Goal: Communication & Community: Answer question/provide support

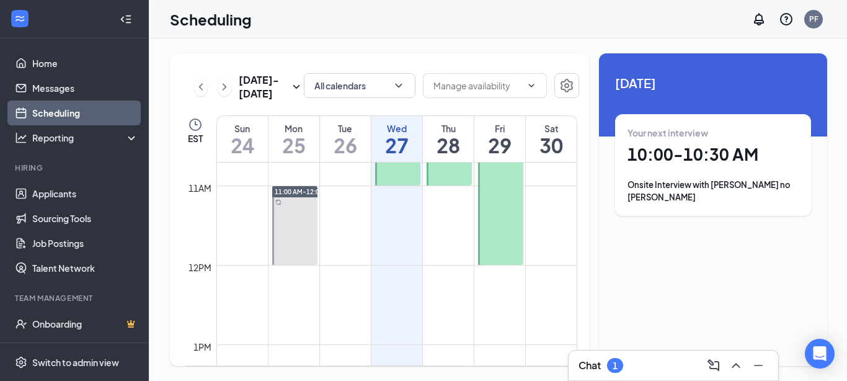
scroll to position [878, 0]
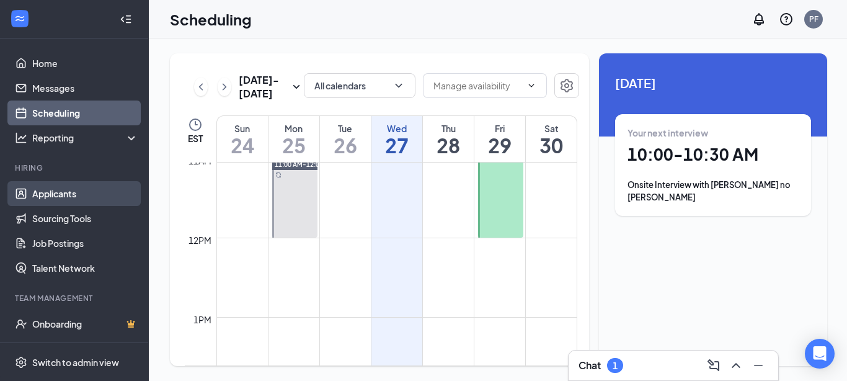
click at [61, 193] on link "Applicants" at bounding box center [85, 193] width 106 height 25
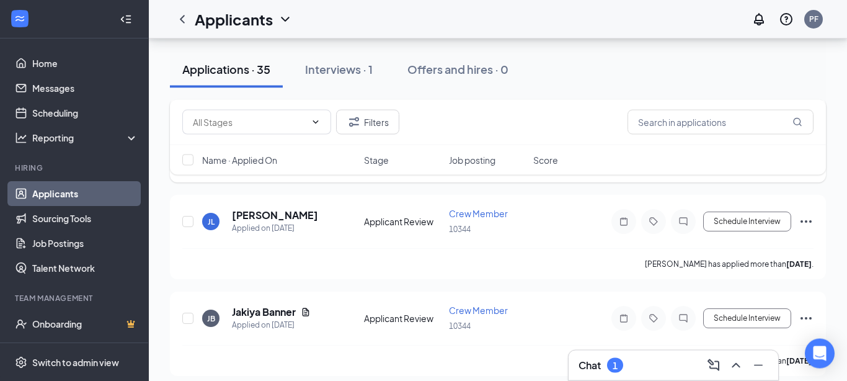
scroll to position [778, 0]
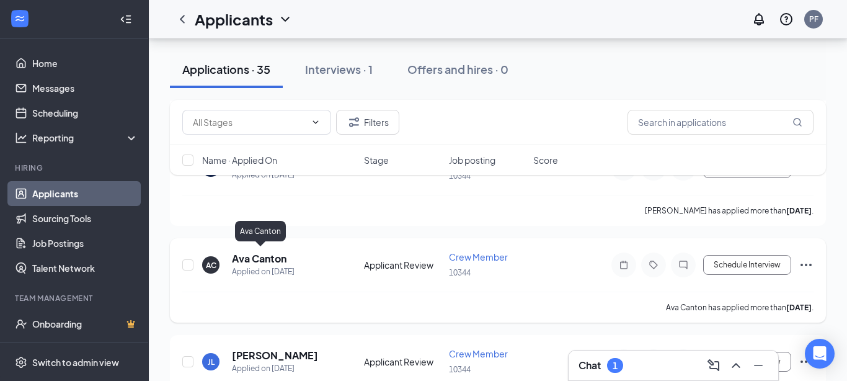
click at [274, 254] on h5 "Ava Canton" at bounding box center [259, 259] width 55 height 14
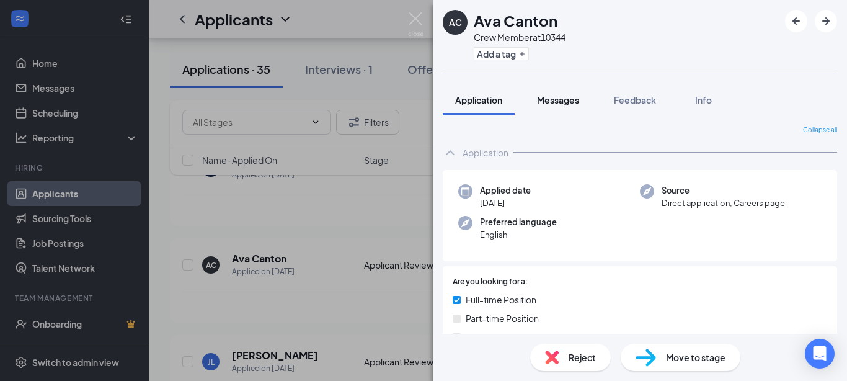
click at [569, 96] on span "Messages" at bounding box center [558, 99] width 42 height 11
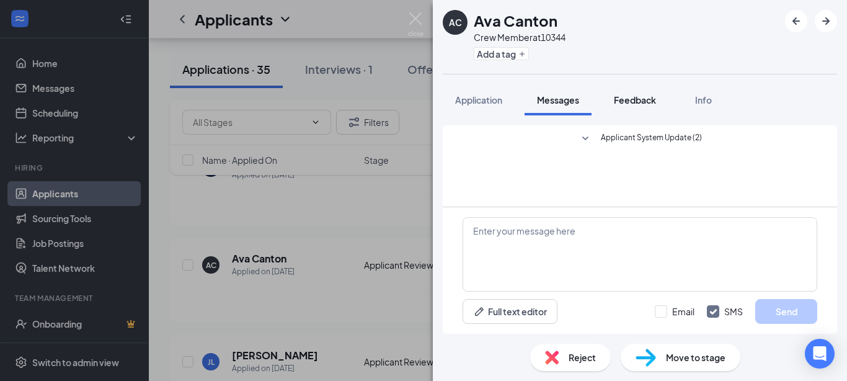
click at [636, 99] on span "Feedback" at bounding box center [635, 99] width 42 height 11
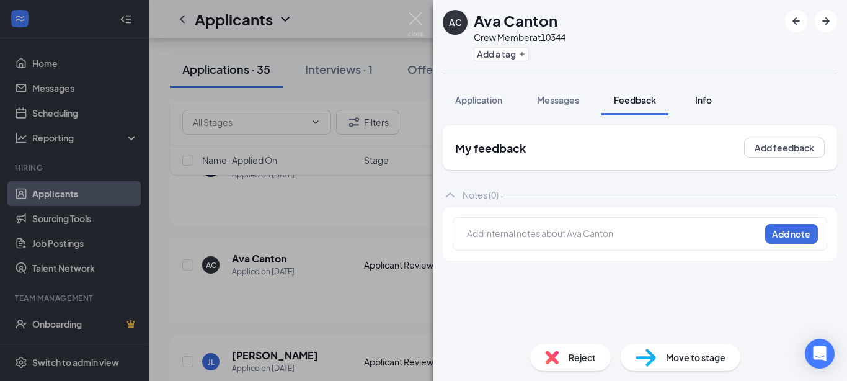
click at [709, 101] on span "Info" at bounding box center [703, 99] width 17 height 11
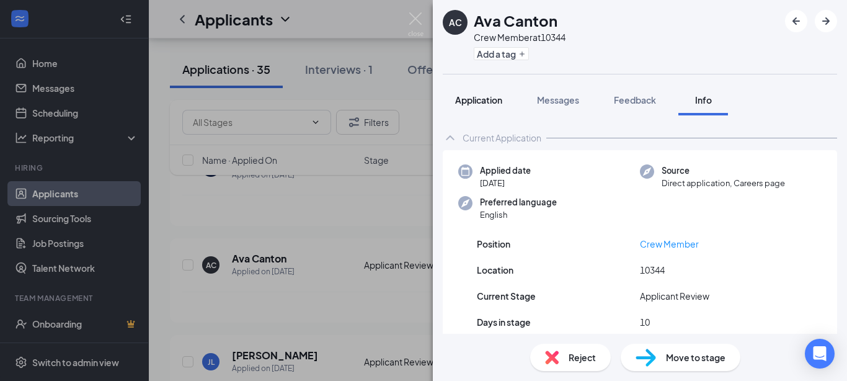
click at [482, 97] on span "Application" at bounding box center [478, 99] width 47 height 11
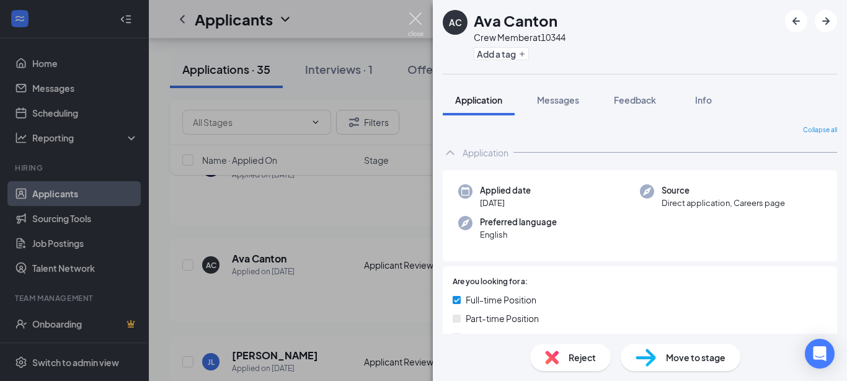
click at [413, 16] on img at bounding box center [416, 24] width 16 height 24
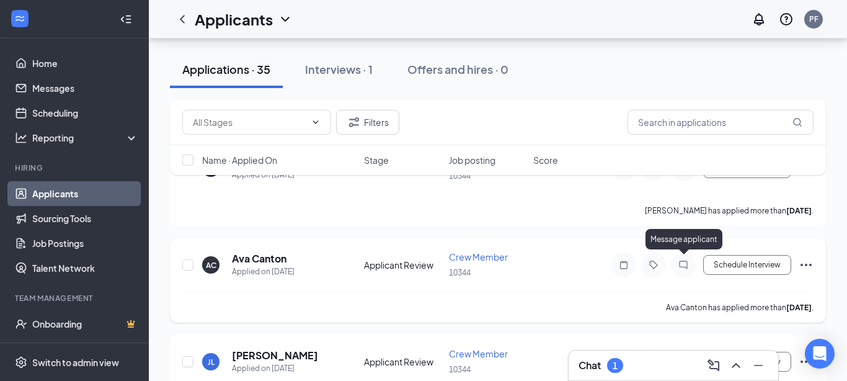
click at [685, 267] on icon "ChatInactive" at bounding box center [683, 265] width 15 height 10
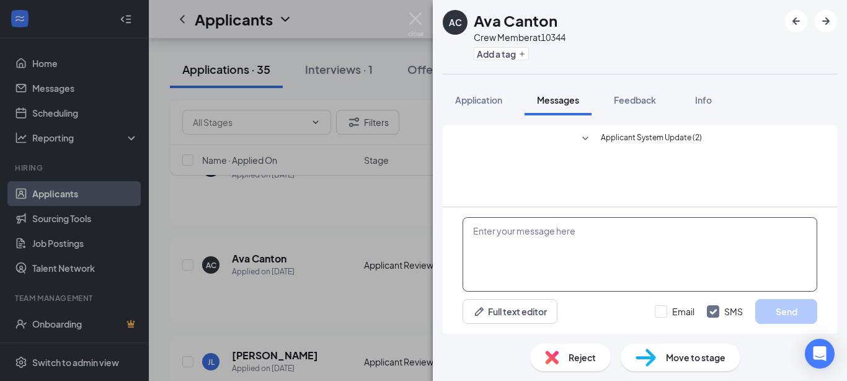
click at [545, 241] on textarea at bounding box center [640, 254] width 355 height 74
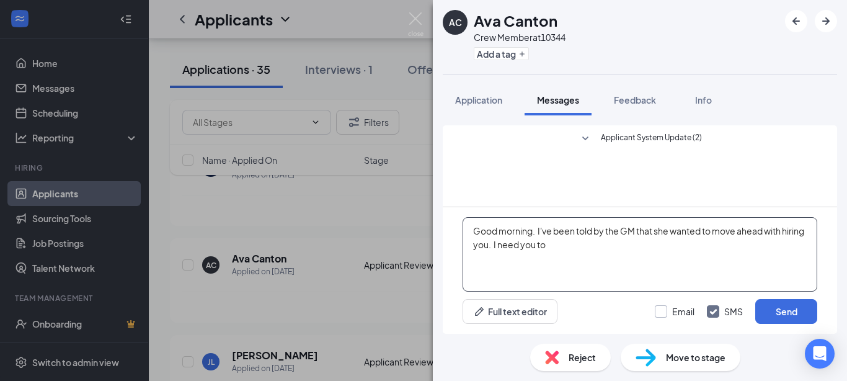
type textarea "Good morning. I've been told by the GM that she wanted to move ahead with hirin…"
click at [666, 312] on input "Email" at bounding box center [675, 311] width 40 height 12
checkbox input "true"
click at [712, 313] on input "SMS" at bounding box center [725, 311] width 36 height 12
checkbox input "false"
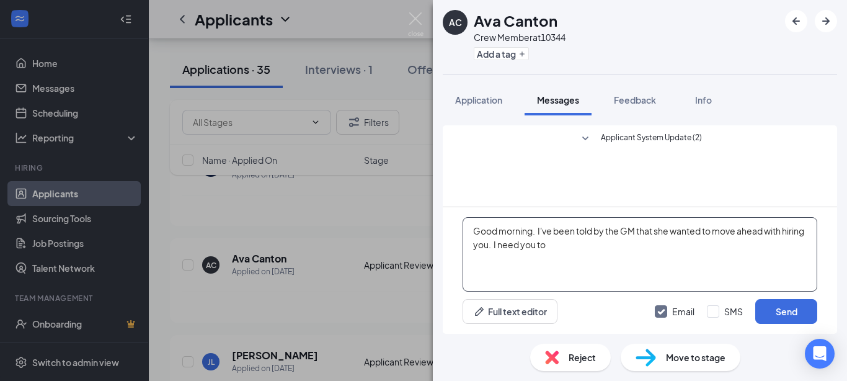
click at [625, 255] on textarea "Good morning. I've been told by the GM that she wanted to move ahead with hirin…" at bounding box center [640, 254] width 355 height 74
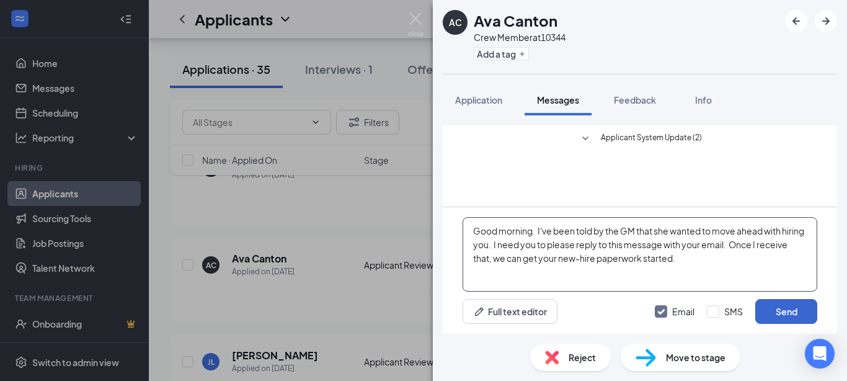
type textarea "Good morning. I've been told by the GM that she wanted to move ahead with hirin…"
click at [789, 310] on button "Send" at bounding box center [787, 311] width 62 height 25
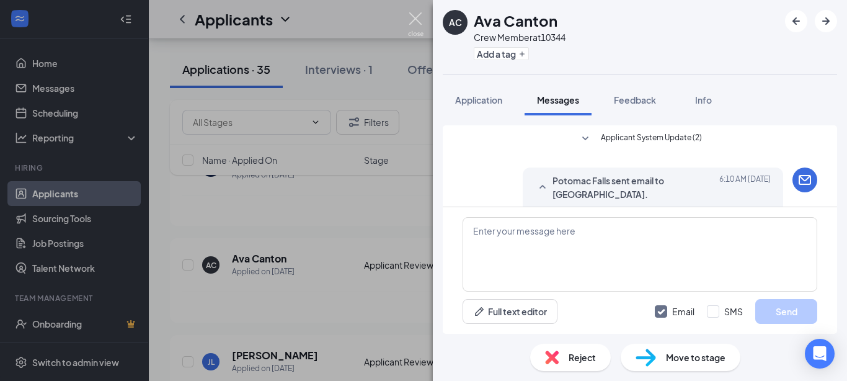
click at [414, 18] on img at bounding box center [416, 24] width 16 height 24
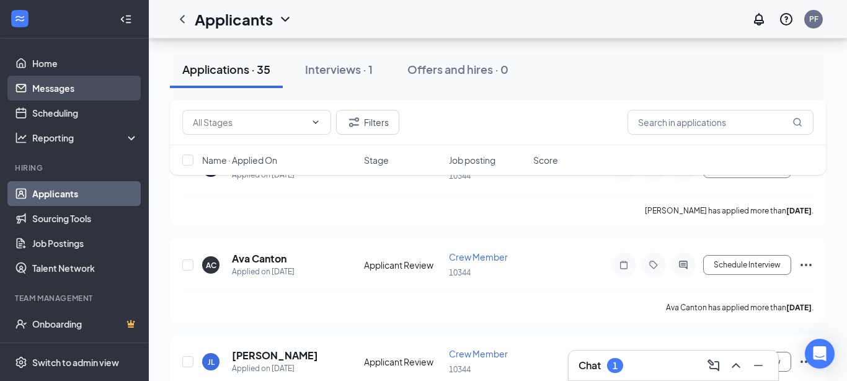
click at [80, 89] on link "Messages" at bounding box center [85, 88] width 106 height 25
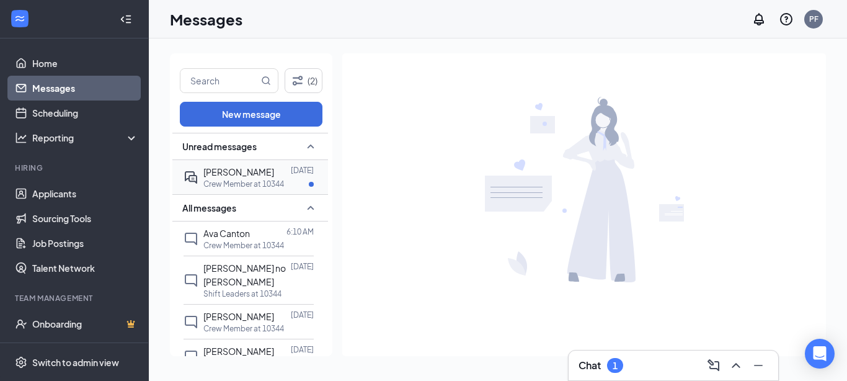
scroll to position [67, 0]
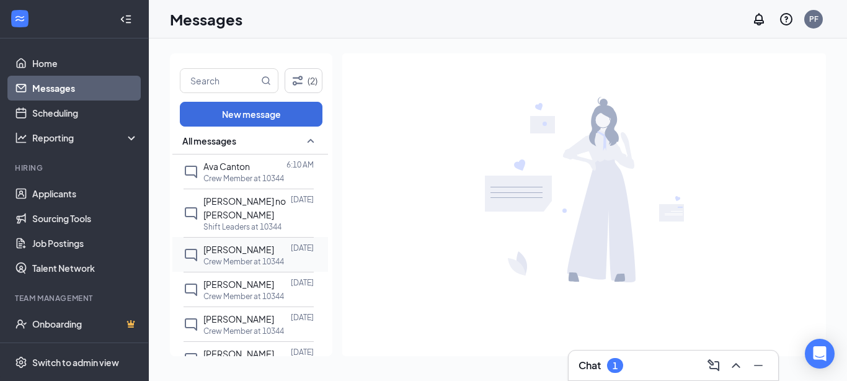
click at [274, 243] on div at bounding box center [282, 250] width 17 height 14
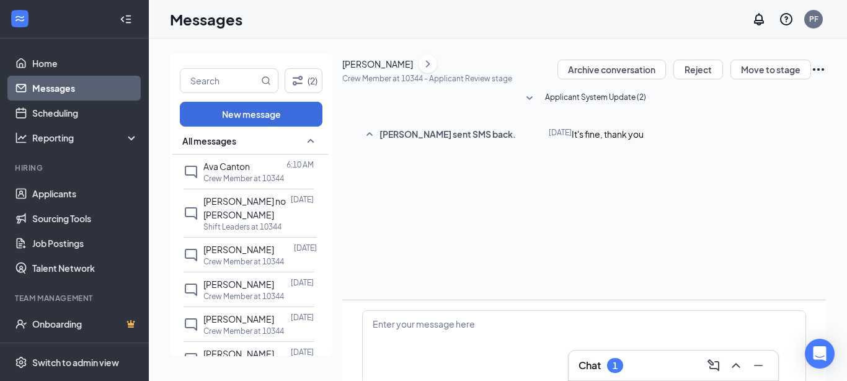
scroll to position [68, 0]
click at [257, 277] on div "[DATE] 11:12 PM" at bounding box center [289, 280] width 66 height 20
click at [228, 279] on span "[PERSON_NAME]" at bounding box center [238, 284] width 71 height 11
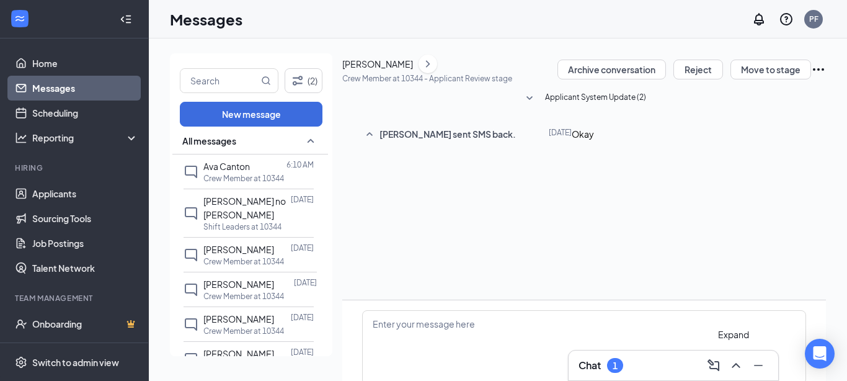
click at [738, 364] on icon "ChevronUp" at bounding box center [736, 365] width 15 height 15
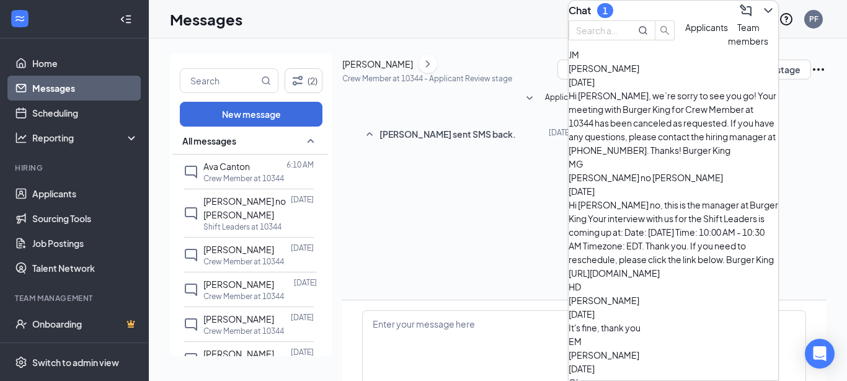
click at [689, 123] on div "[PERSON_NAME] [DATE] Hi [PERSON_NAME], we’re sorry to see you go! Your meeting …" at bounding box center [674, 109] width 210 height 96
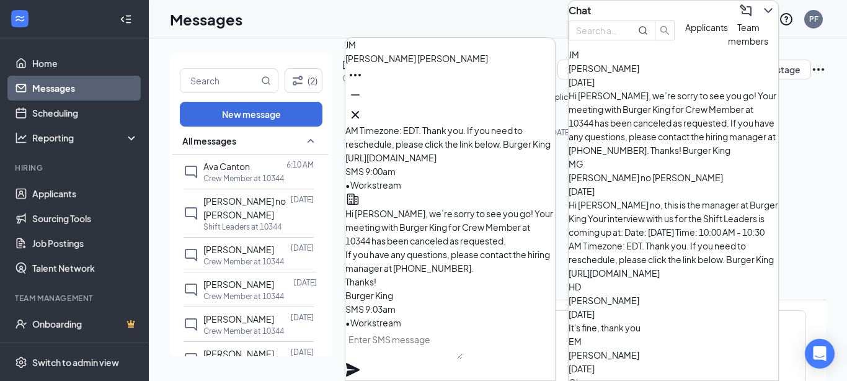
click at [661, 293] on div "[PERSON_NAME] [DATE]" at bounding box center [674, 306] width 210 height 27
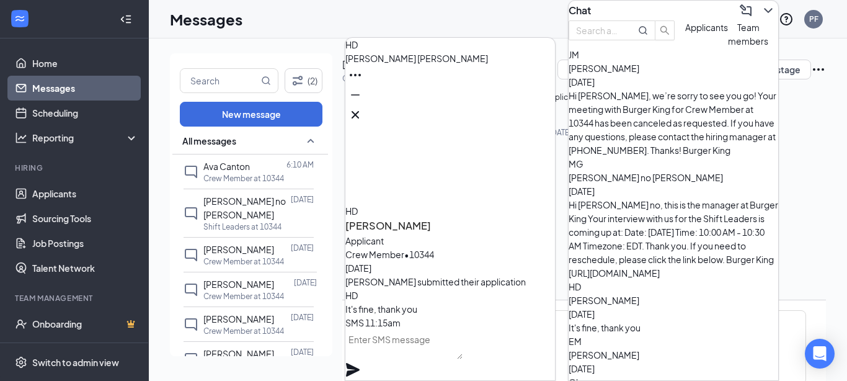
scroll to position [0, 0]
click at [646, 375] on div "Okay" at bounding box center [674, 382] width 210 height 14
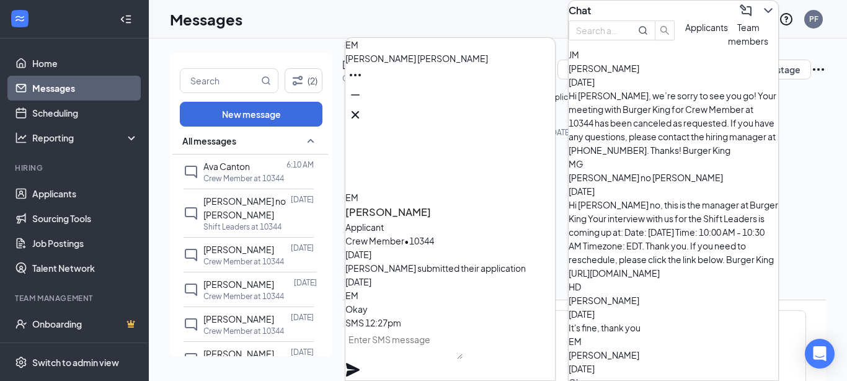
click at [681, 198] on div "Hi [PERSON_NAME] no, this is the manager at Burger King Your interview with us …" at bounding box center [674, 239] width 210 height 82
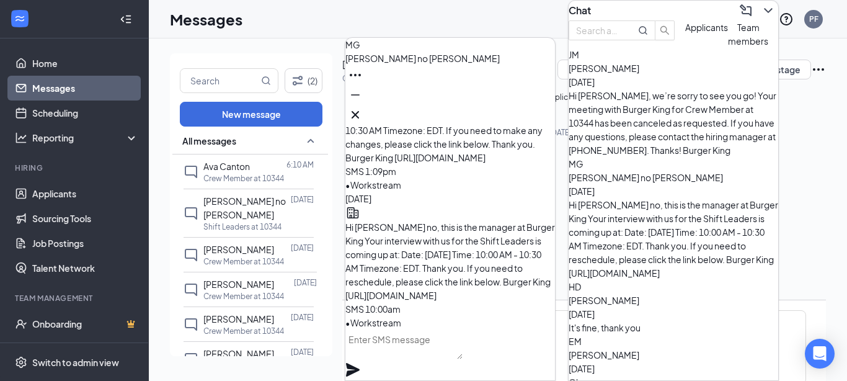
click at [762, 18] on icon "ChevronDown" at bounding box center [768, 10] width 15 height 15
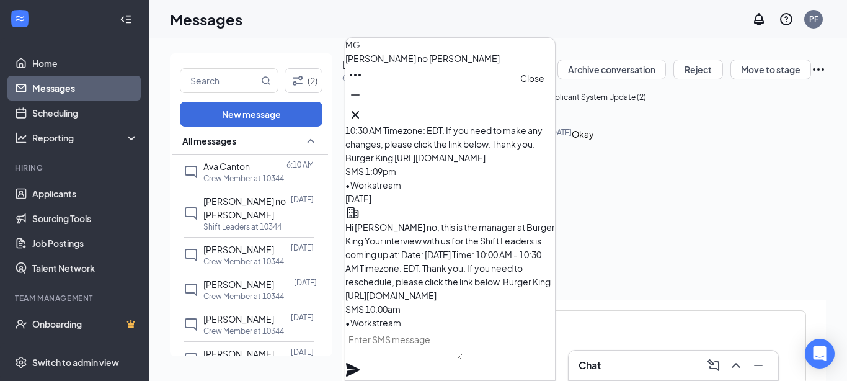
click at [359, 111] on icon "Cross" at bounding box center [355, 114] width 7 height 7
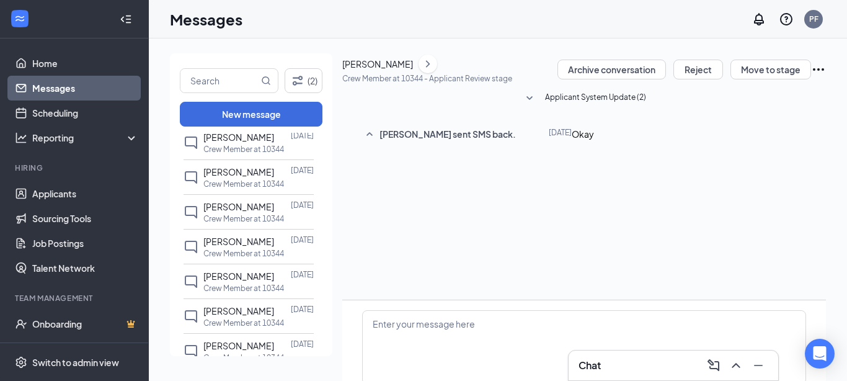
scroll to position [268, 0]
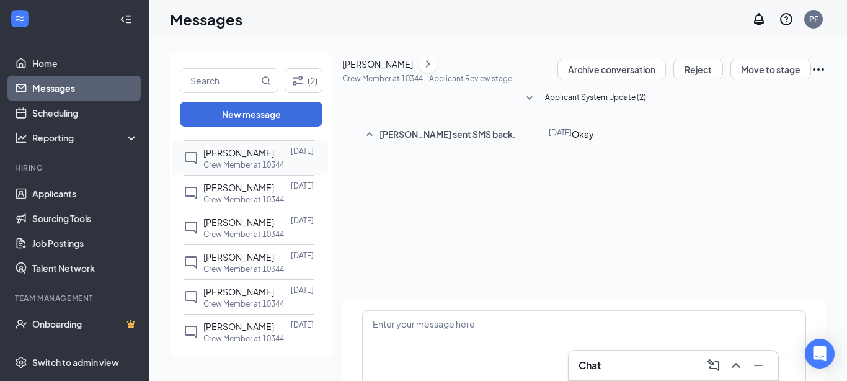
click at [239, 159] on p "Crew Member at 10344" at bounding box center [243, 164] width 81 height 11
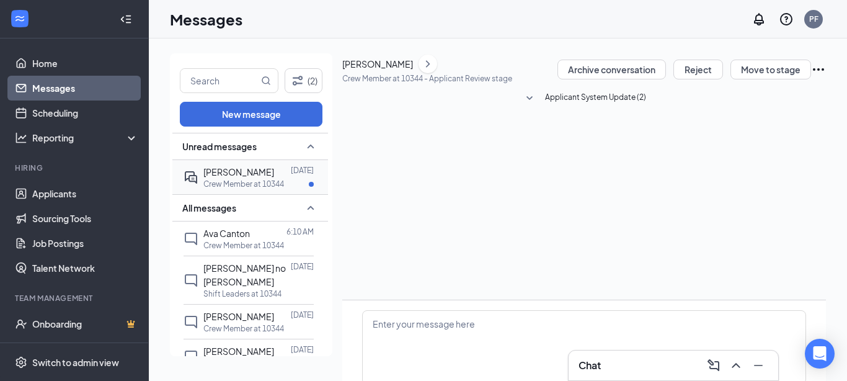
click at [246, 177] on div "[PERSON_NAME]" at bounding box center [238, 172] width 71 height 14
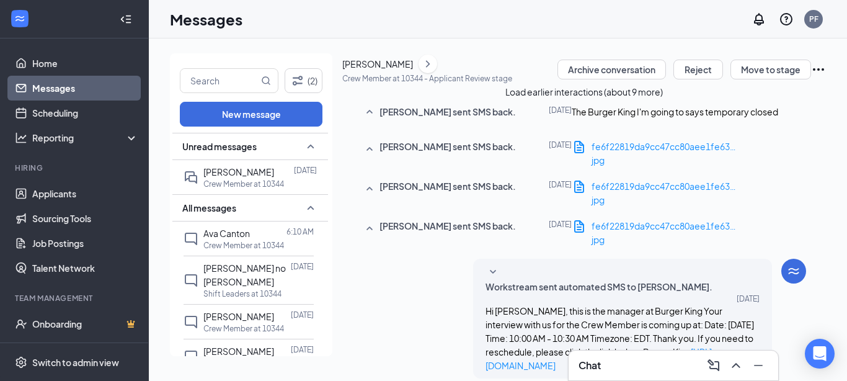
scroll to position [268, 0]
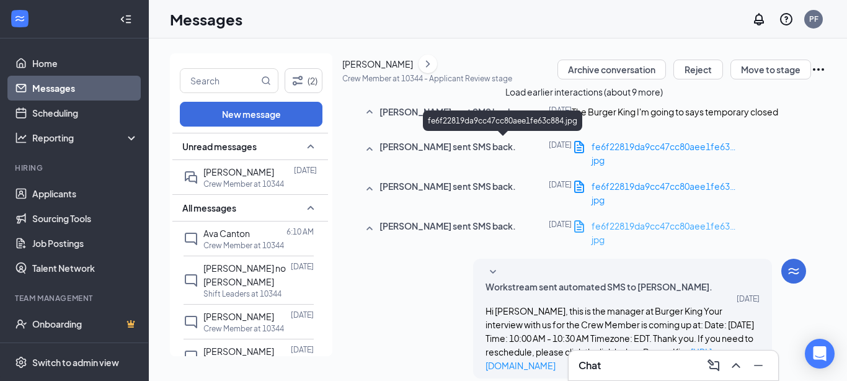
click at [592, 220] on span "fe6f22819da9cc47cc80aee1fe63c884.jpg" at bounding box center [679, 225] width 174 height 11
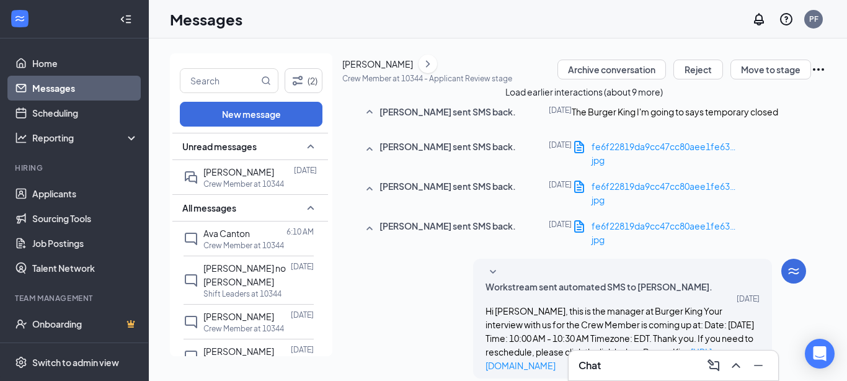
scroll to position [0, 0]
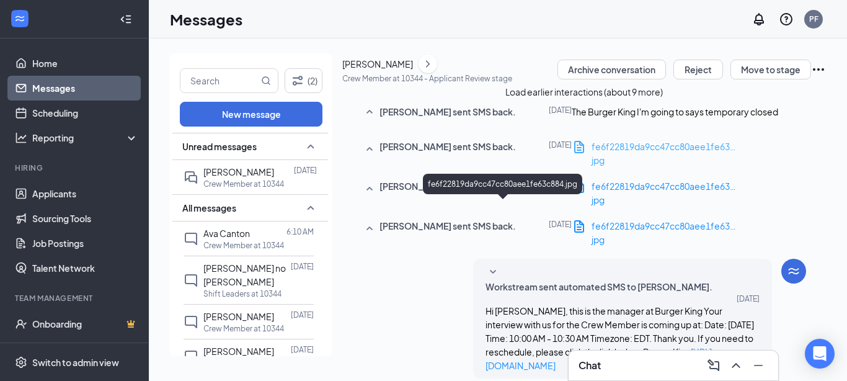
click at [592, 152] on span "fe6f22819da9cc47cc80aee1fe63c884.jpg" at bounding box center [679, 146] width 174 height 11
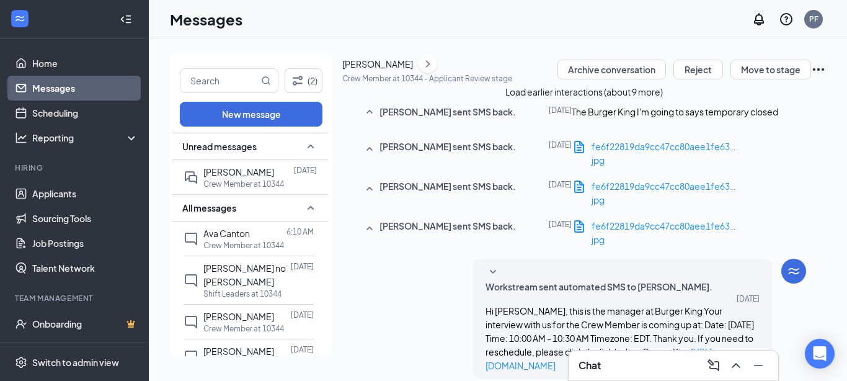
scroll to position [335, 0]
type textarea "[PERSON_NAME], We are located at [STREET_ADDRESS], not the location you sent in…"
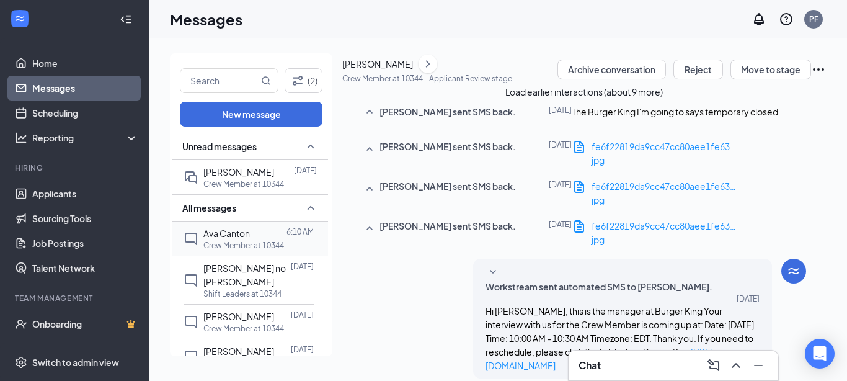
click at [237, 237] on span "Ava Canton" at bounding box center [226, 233] width 47 height 11
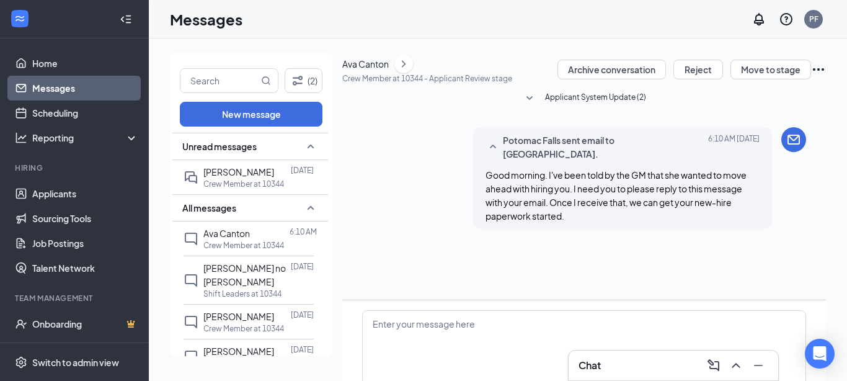
scroll to position [68, 0]
